Goal: Find specific page/section: Find specific page/section

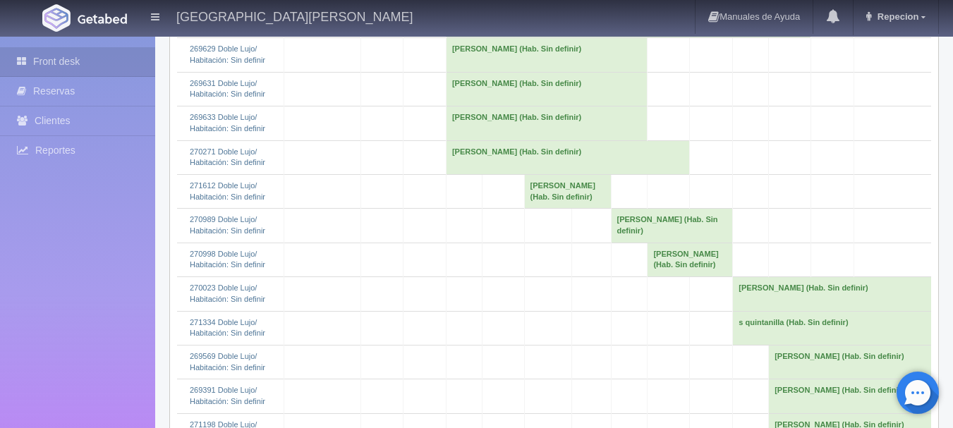
scroll to position [776, 0]
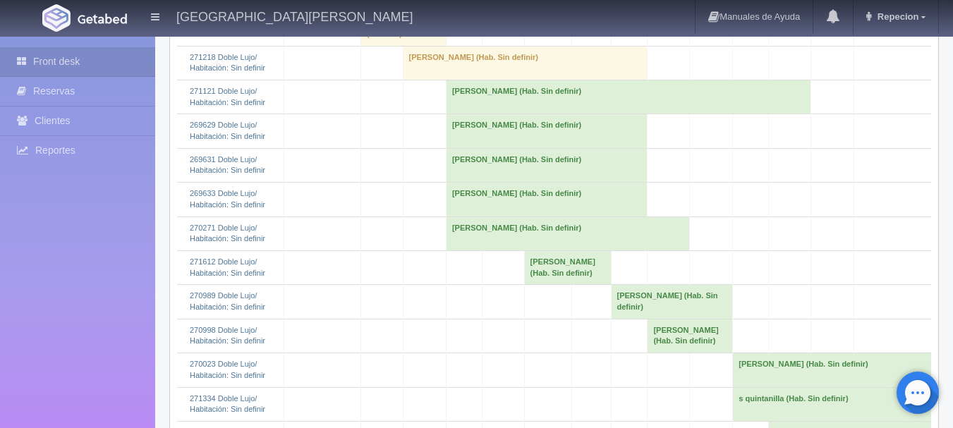
click at [470, 80] on td "[PERSON_NAME] (Hab. Sin definir)" at bounding box center [525, 63] width 245 height 34
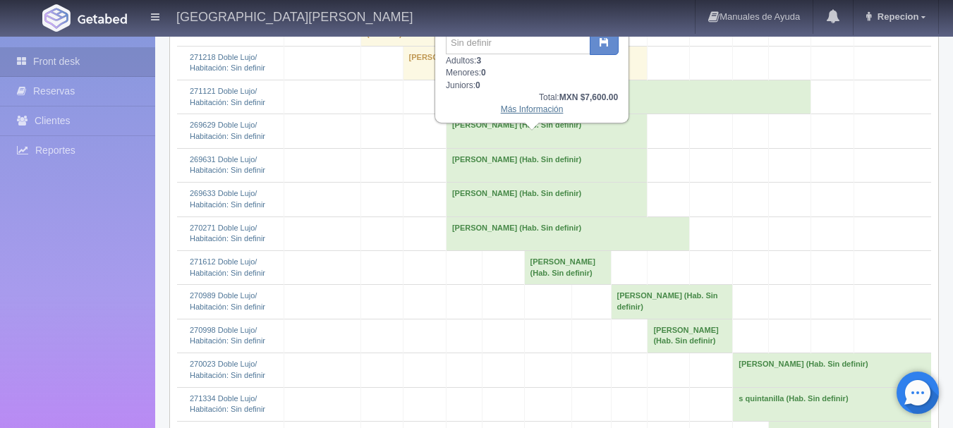
click at [523, 111] on link "Más Información" at bounding box center [532, 109] width 63 height 10
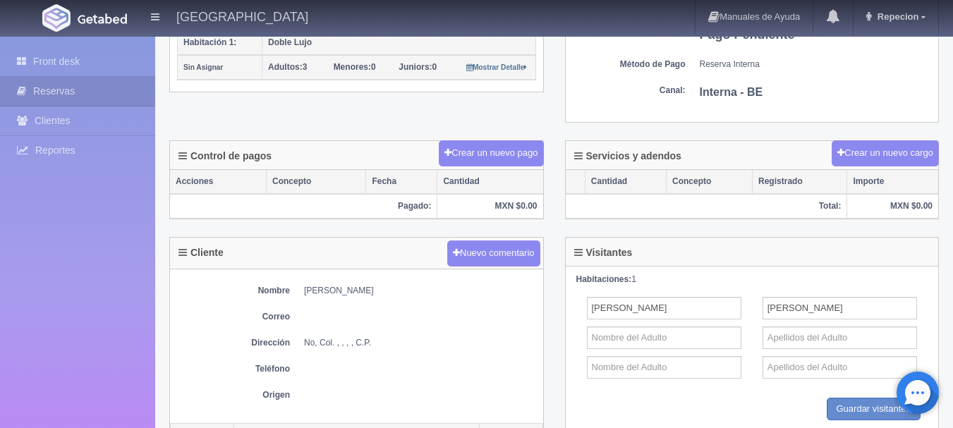
scroll to position [190, 0]
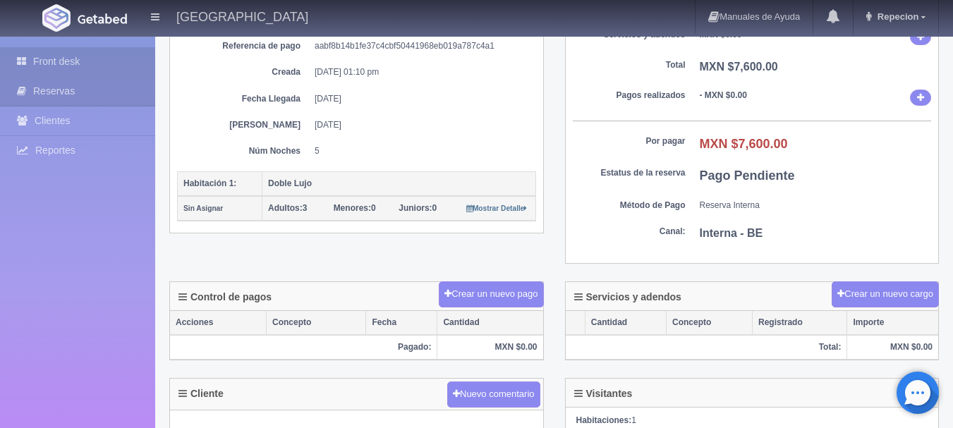
click at [52, 59] on link "Front desk" at bounding box center [77, 61] width 155 height 29
